Goal: Information Seeking & Learning: Learn about a topic

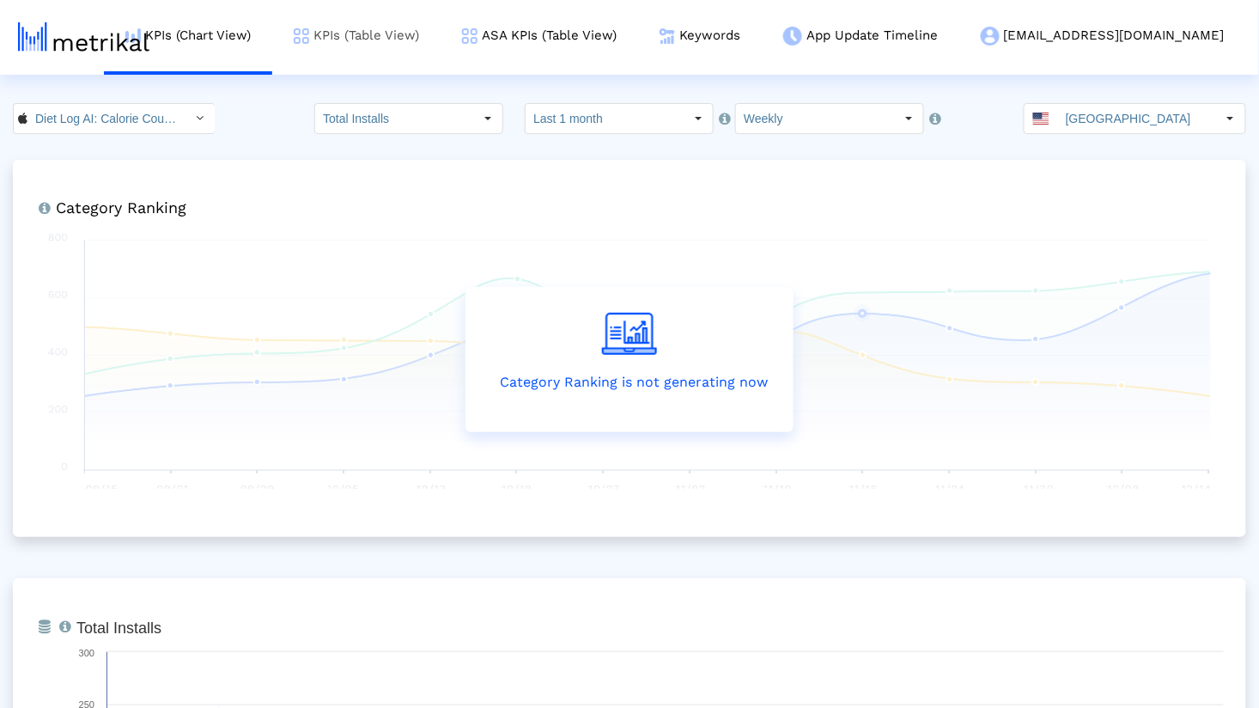
click at [424, 42] on link "KPIs (Table View)" at bounding box center [356, 35] width 168 height 71
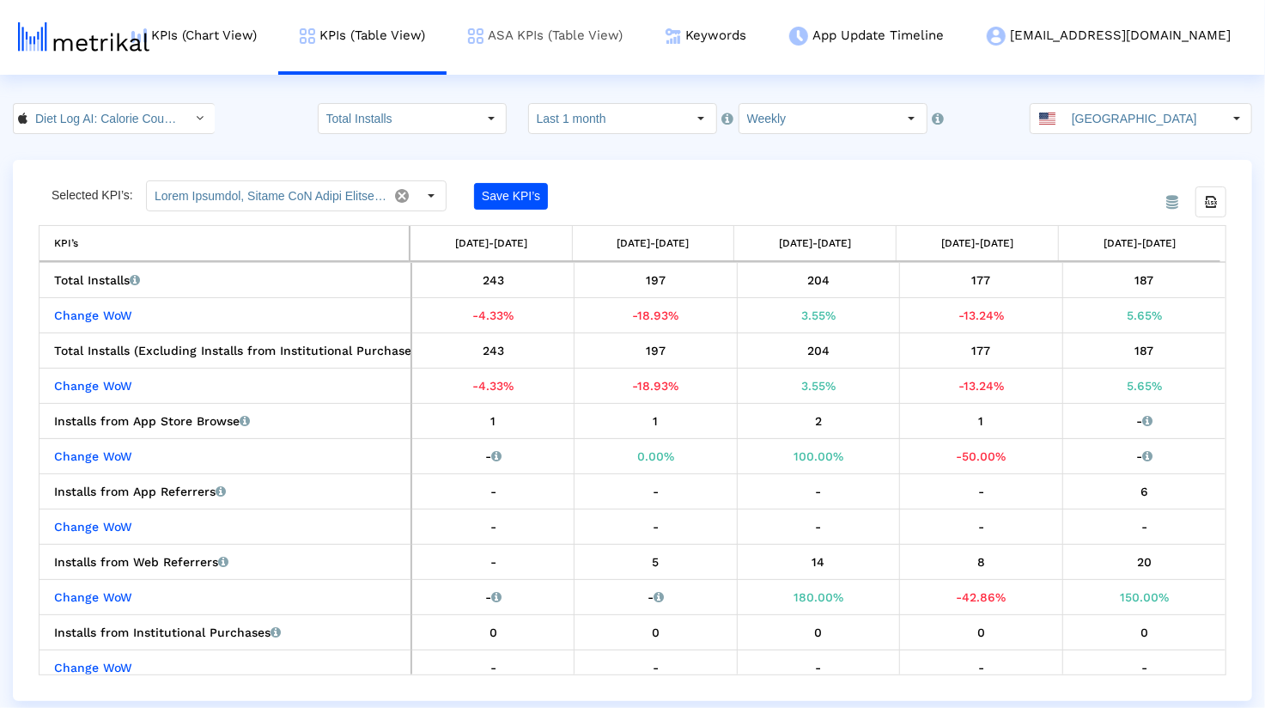
click at [591, 28] on link "ASA KPIs (Table View)" at bounding box center [546, 35] width 198 height 71
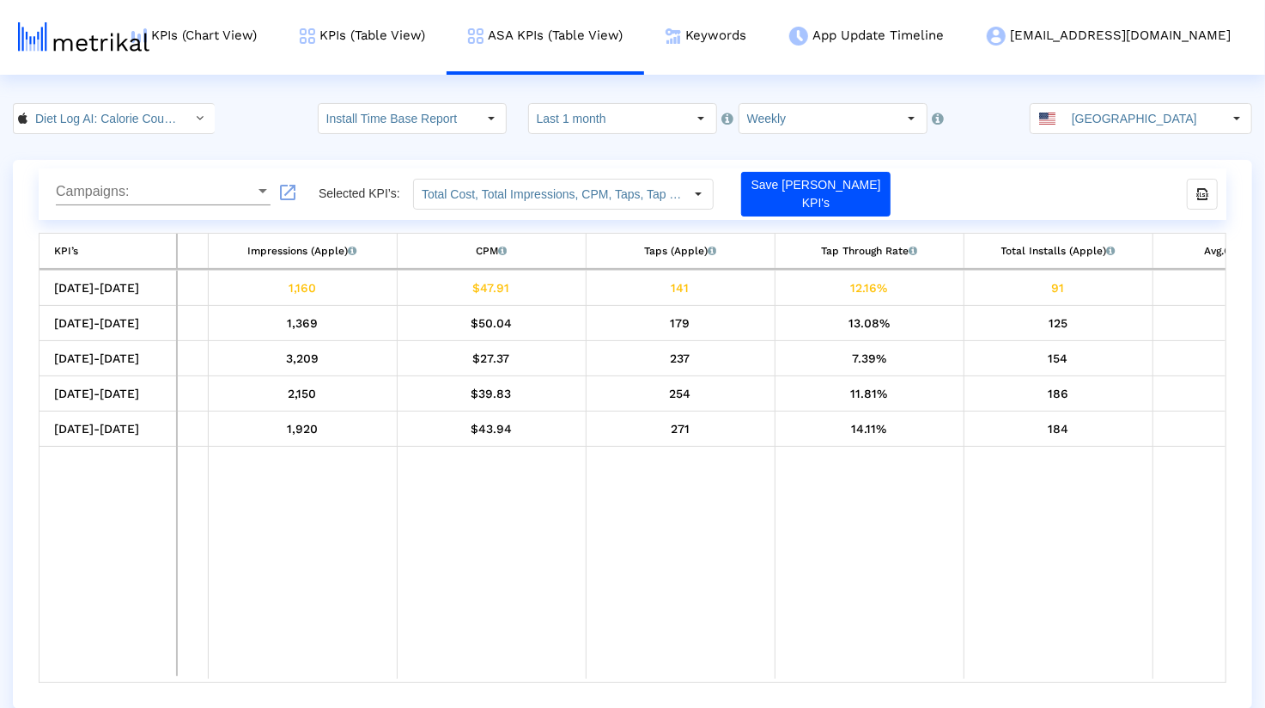
click at [467, 247] on td "CPM CPM" at bounding box center [491, 251] width 189 height 35
click at [497, 247] on div "CPM CPM" at bounding box center [491, 251] width 31 height 22
click at [486, 247] on div "CPM CPM" at bounding box center [491, 251] width 31 height 22
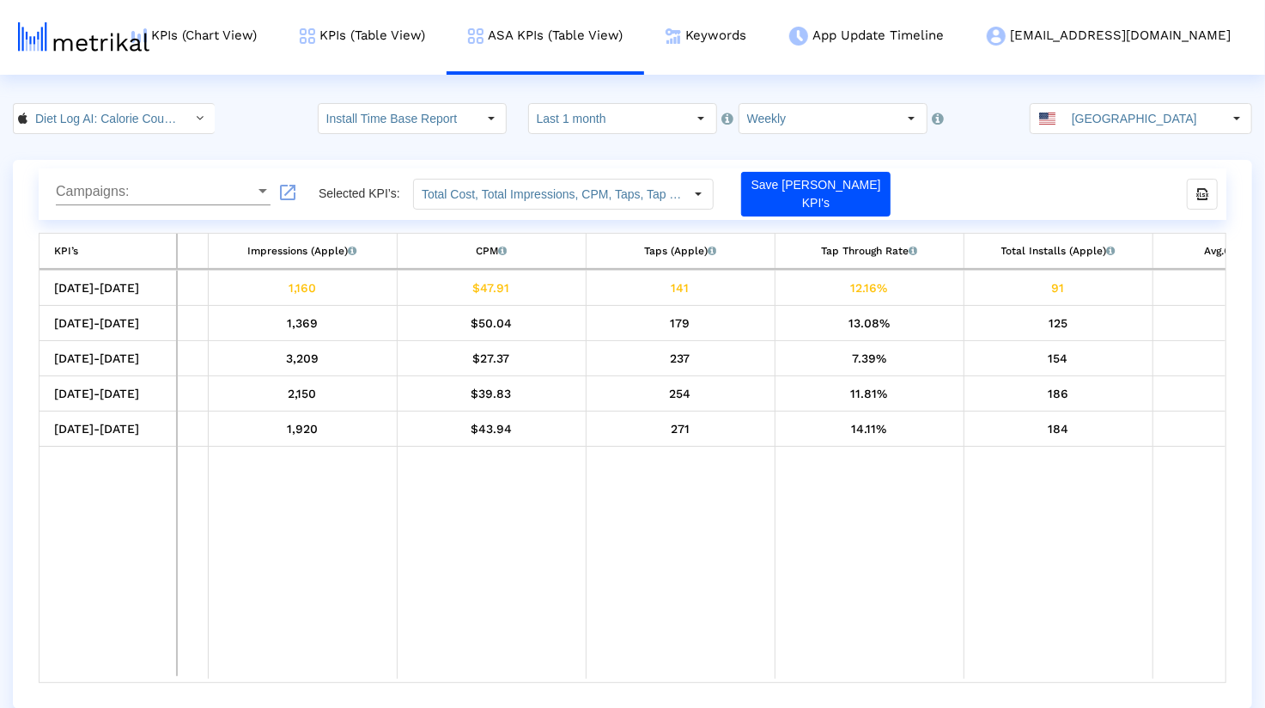
drag, startPoint x: 429, startPoint y: 674, endPoint x: 403, endPoint y: 674, distance: 25.8
click at [423, 674] on td "Data grid" at bounding box center [491, 563] width 189 height 233
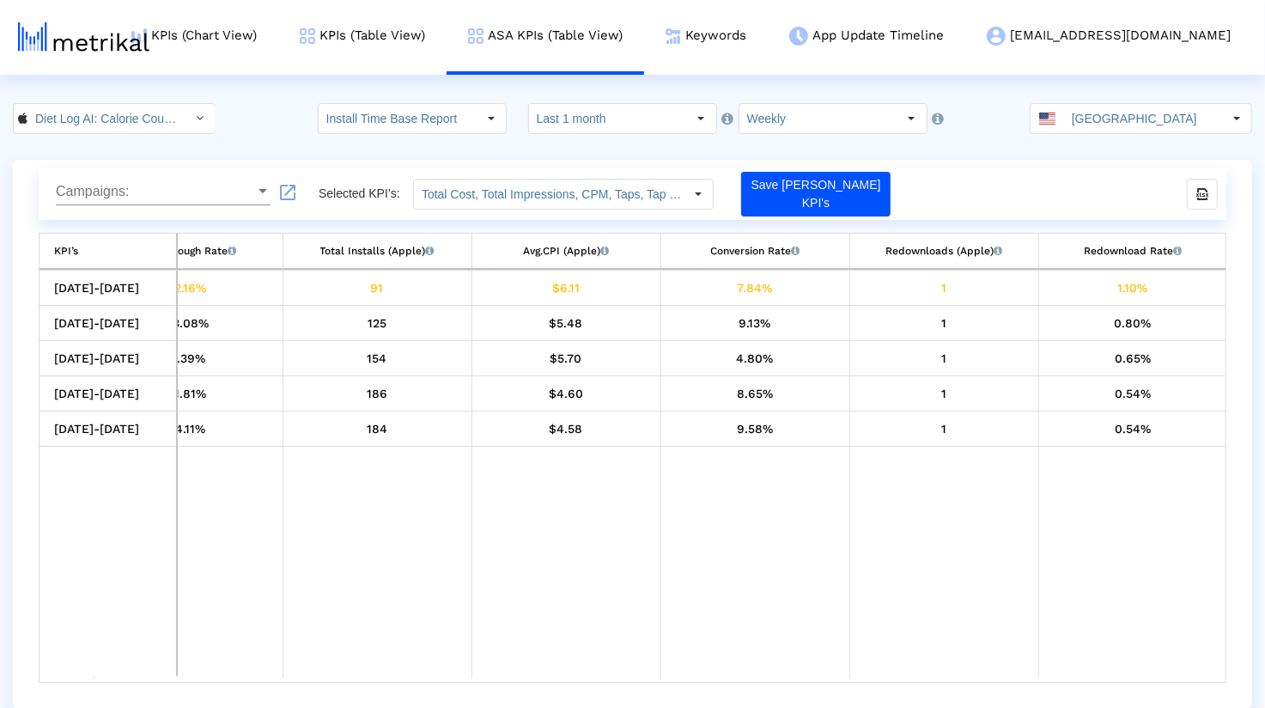
click at [936, 584] on td "Data grid" at bounding box center [944, 563] width 189 height 233
click at [522, 234] on td "Avg.CPI (Apple) Apple Search Ads cost per install." at bounding box center [566, 251] width 189 height 35
click at [514, 210] on div "Campaigns: Campaigns: launch Selected KPI’s: Total Cost, Total Impressions, CPM…" at bounding box center [633, 194] width 1188 height 52
click at [503, 195] on input "Total Cost, Total Impressions, CPM, Taps, Tap Through Rate, Total Installs, Avg…" at bounding box center [549, 194] width 270 height 29
click at [169, 174] on div "Campaigns: Campaigns:" at bounding box center [163, 186] width 215 height 39
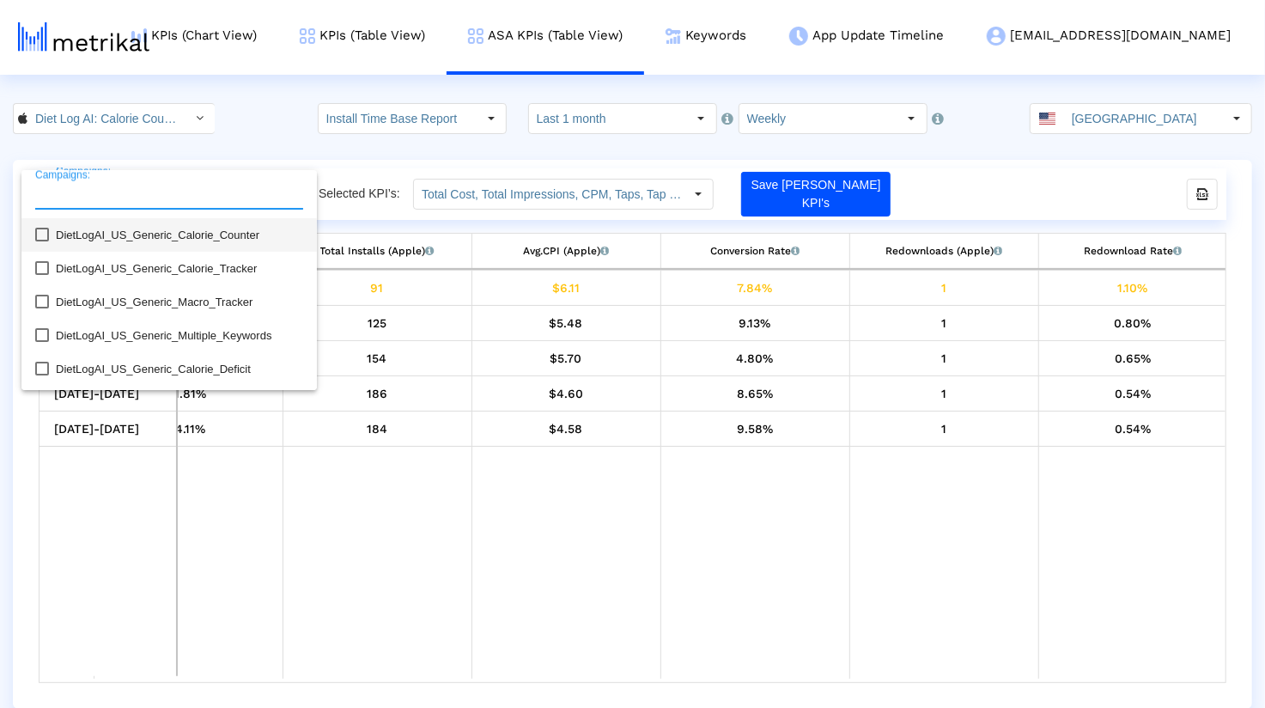
click at [144, 188] on input "Campaigns:" at bounding box center [169, 194] width 268 height 15
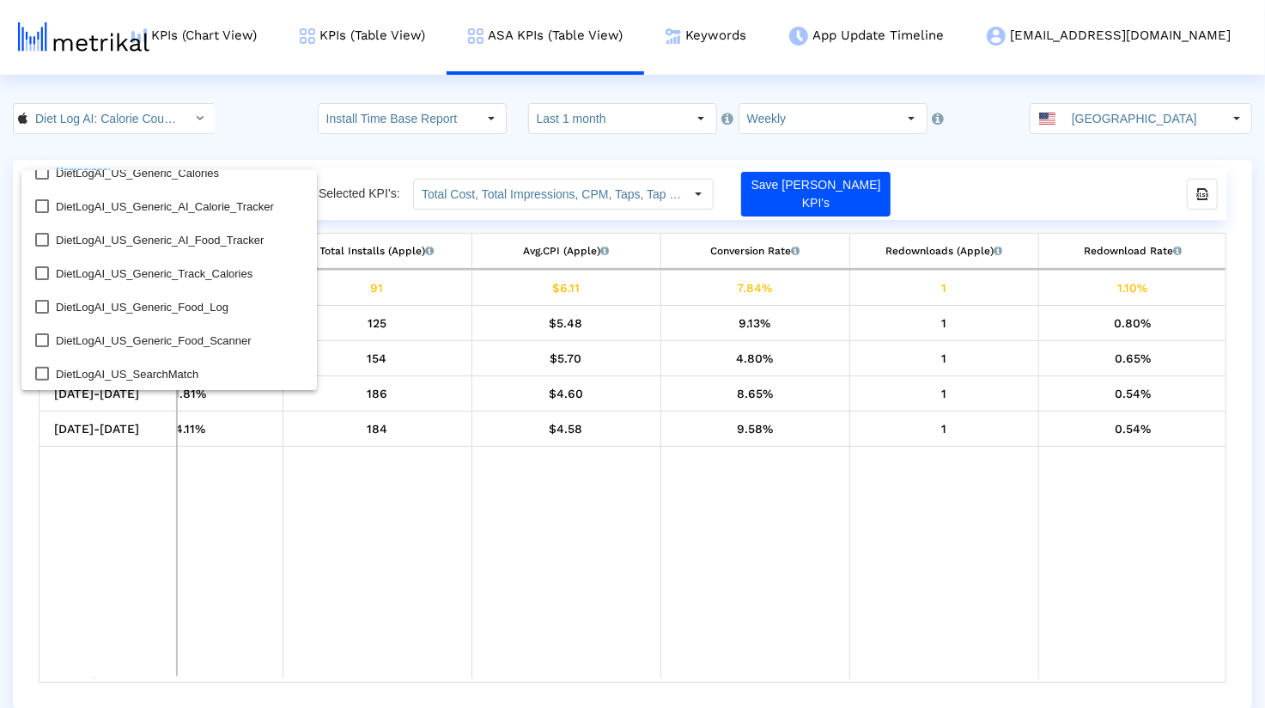
click at [606, 454] on div at bounding box center [632, 354] width 1265 height 708
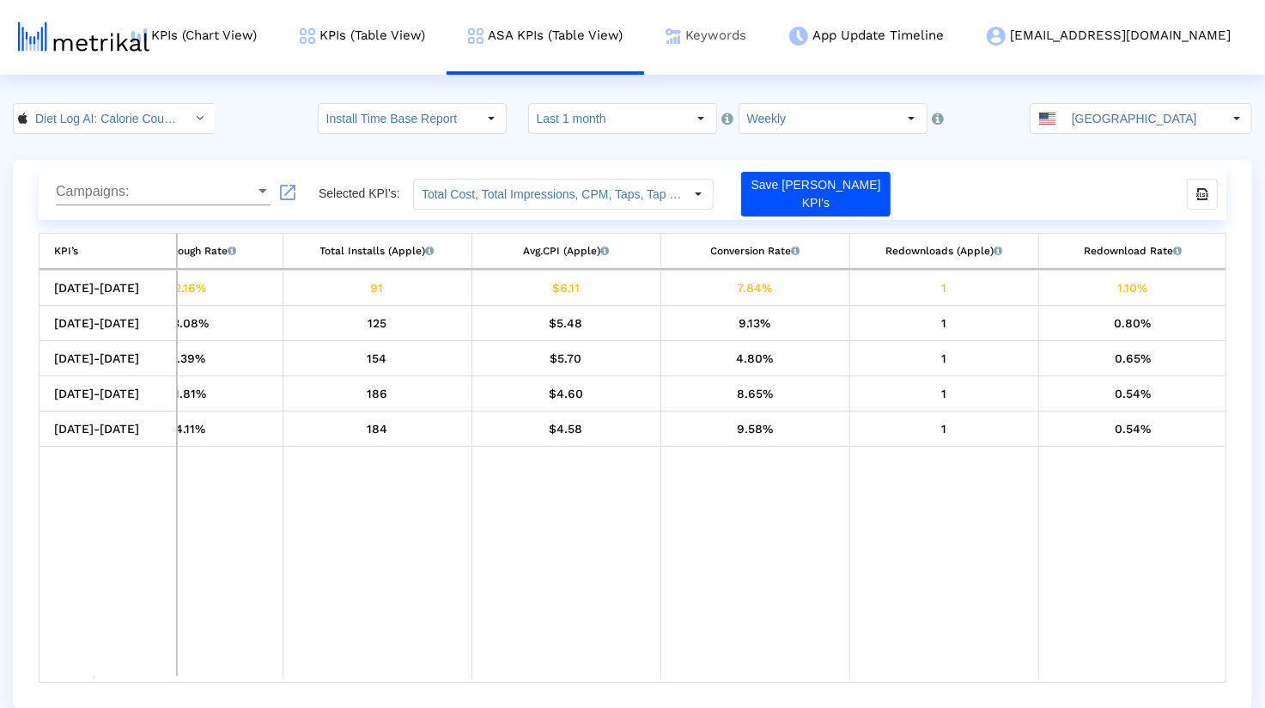
click at [768, 41] on link "Keywords" at bounding box center [706, 35] width 124 height 71
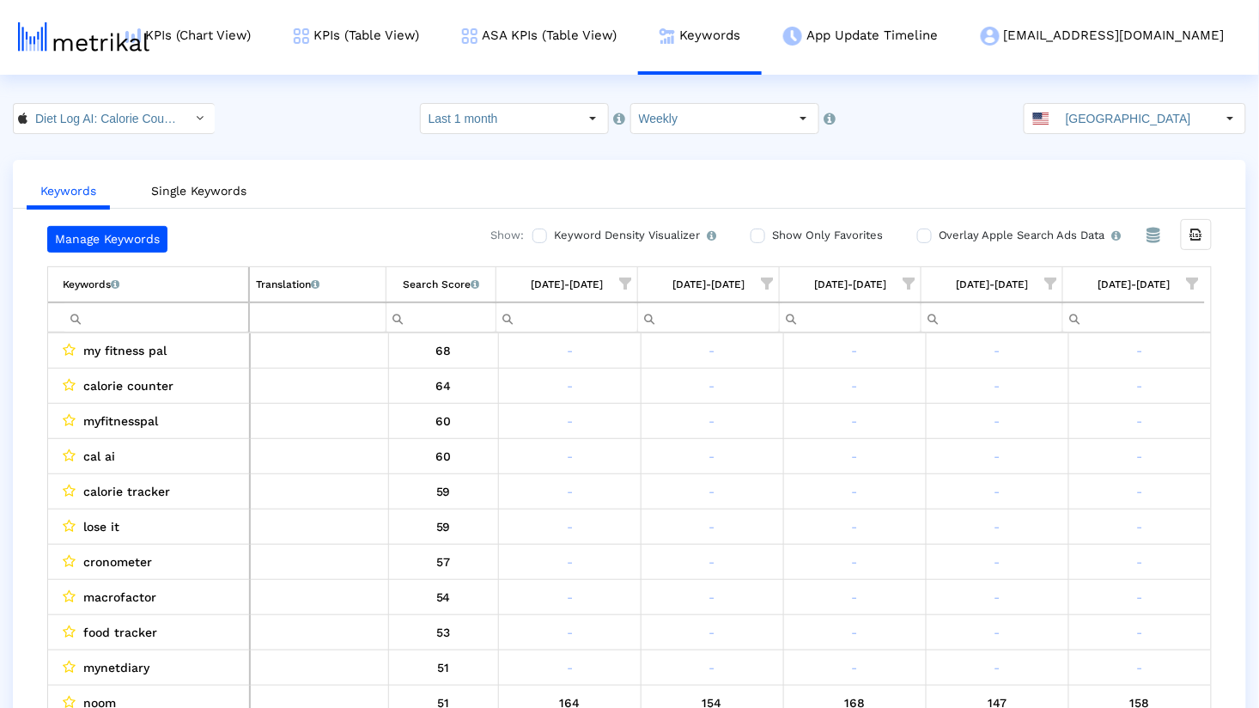
click at [1192, 277] on span "Show filter options for column '08/10/25-08/16/25'" at bounding box center [1193, 283] width 12 height 12
click at [1082, 441] on div "Between 2-3" at bounding box center [1111, 439] width 154 height 34
click at [1040, 463] on div "Between 4-5" at bounding box center [1111, 473] width 154 height 34
click at [1087, 398] on div "Between 6-10" at bounding box center [1111, 415] width 154 height 34
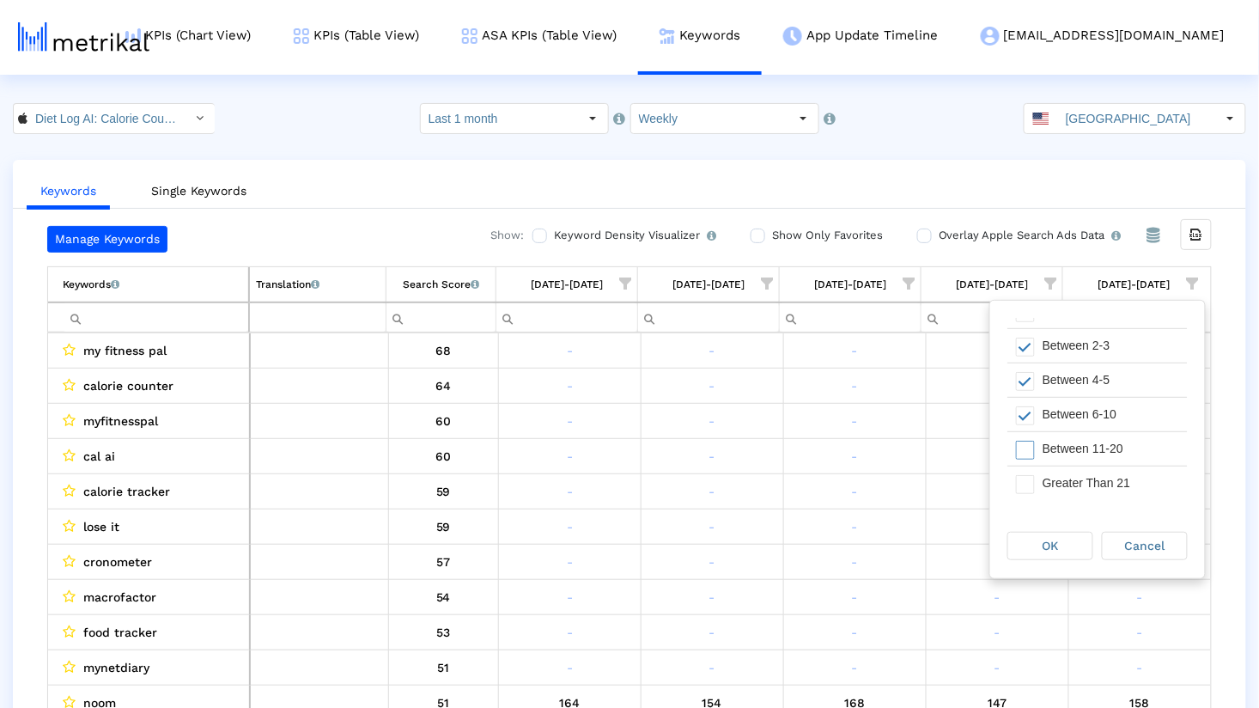
click at [1066, 445] on div "Between 11-20" at bounding box center [1111, 449] width 154 height 34
click at [1050, 554] on div "OK" at bounding box center [1051, 546] width 84 height 27
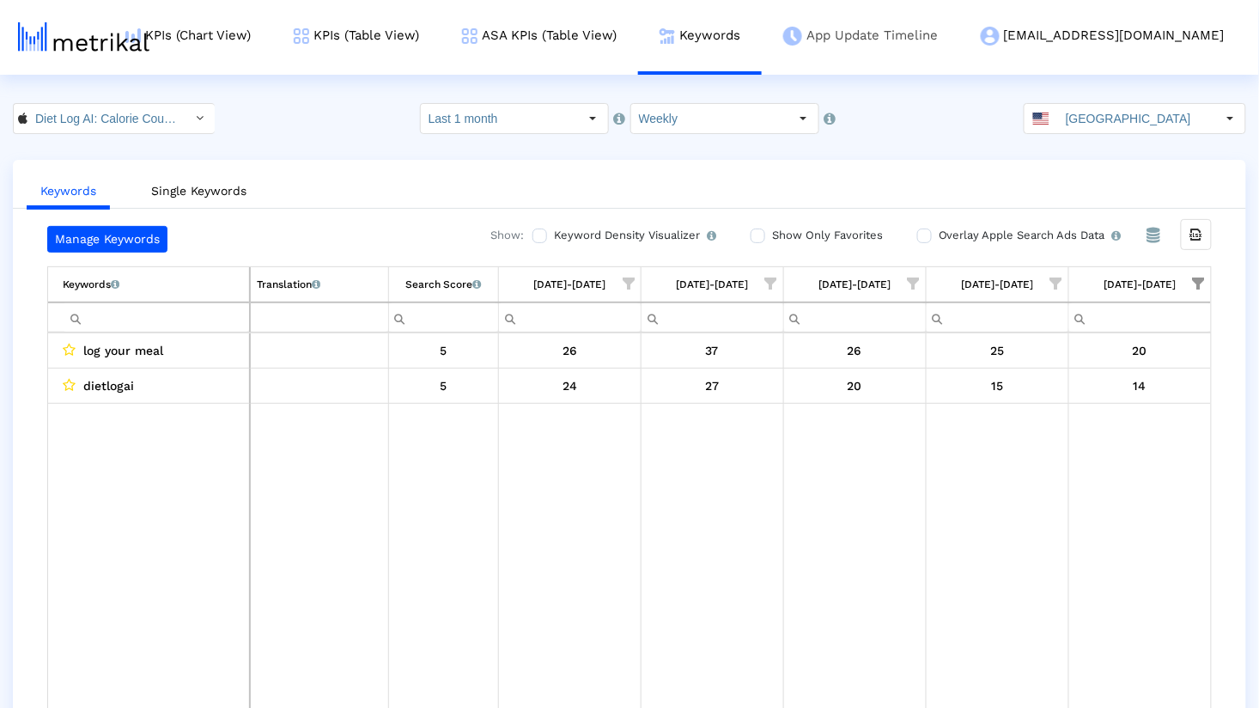
click at [947, 41] on link "App Update Timeline" at bounding box center [861, 35] width 198 height 71
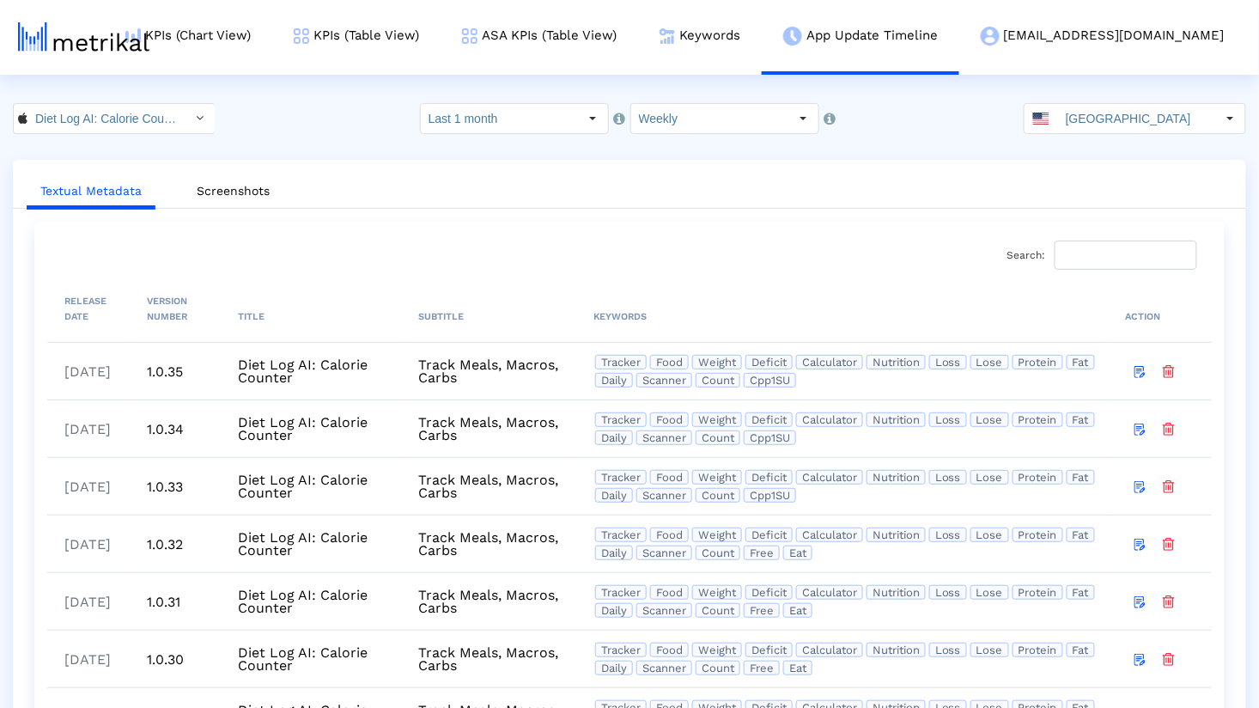
click at [594, 192] on ul "Textual Metadata Screenshots" at bounding box center [630, 188] width 1234 height 40
click at [239, 192] on link "Screenshots" at bounding box center [233, 191] width 101 height 32
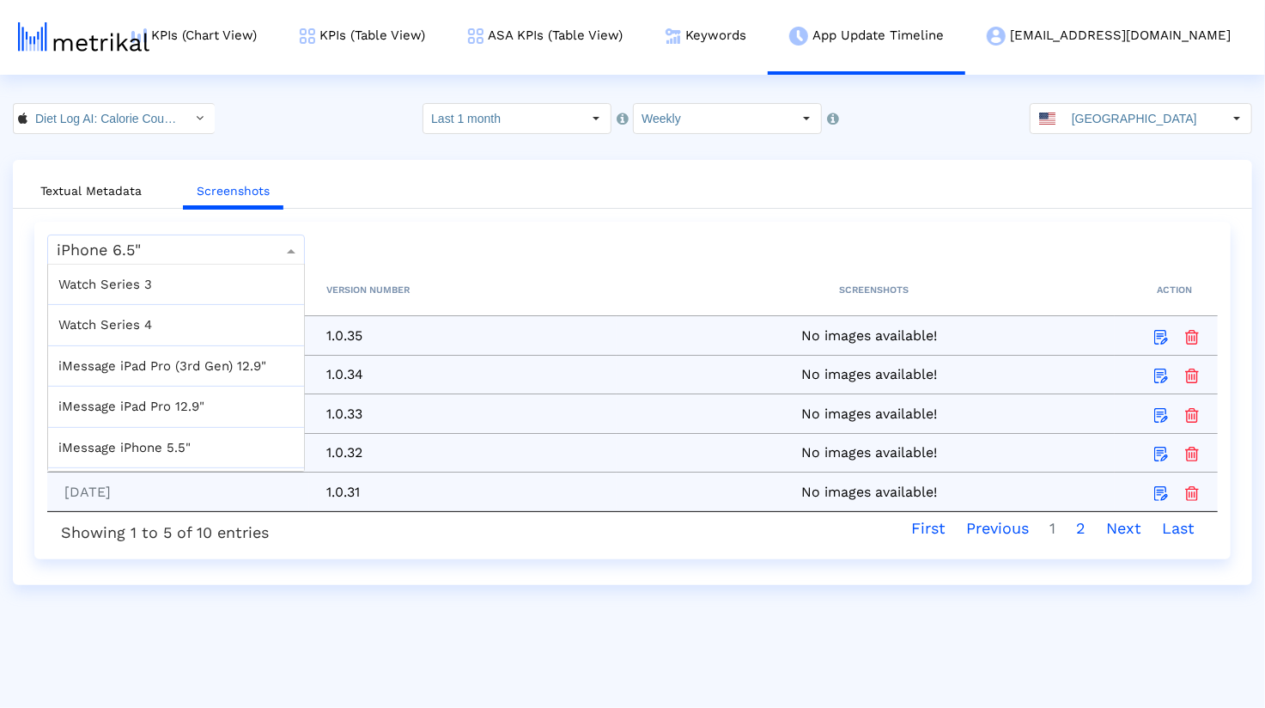
click at [266, 251] on div at bounding box center [176, 250] width 256 height 21
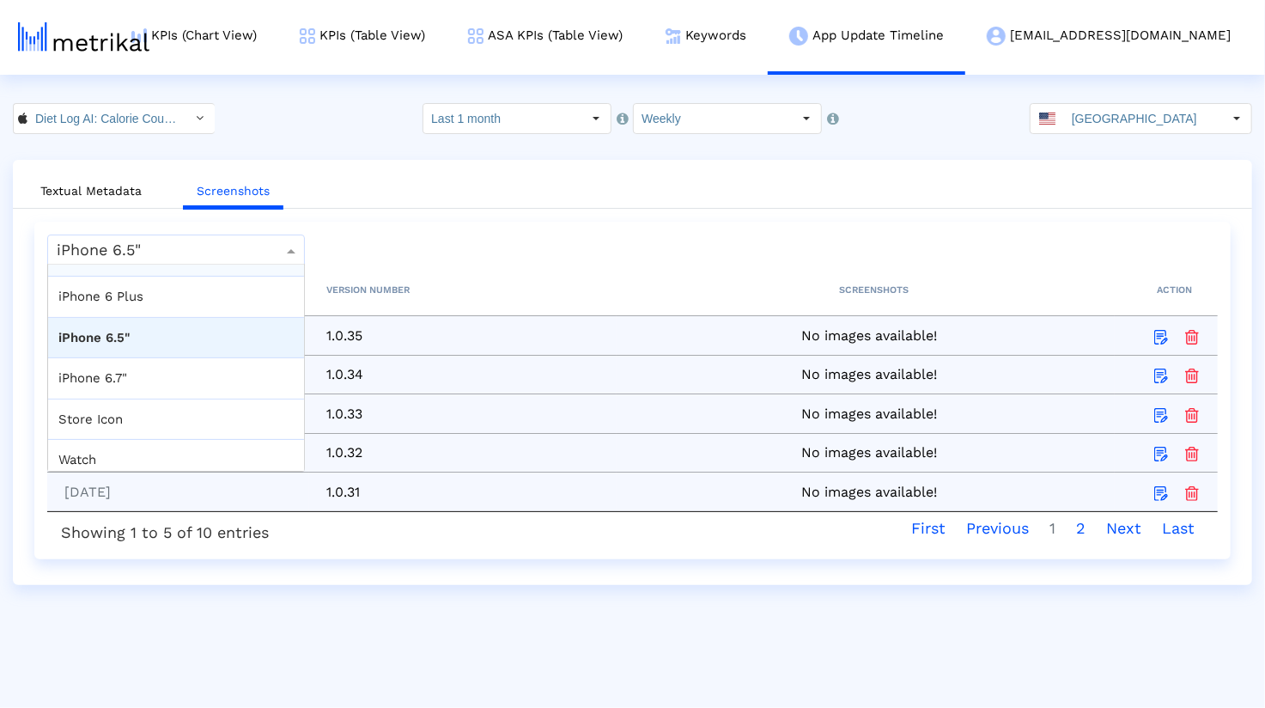
click at [477, 213] on div "Textual Metadata Screenshots Select an item... × iPhone 6.5" Processing... RELE…" at bounding box center [633, 372] width 1240 height 425
